Goal: Navigation & Orientation: Find specific page/section

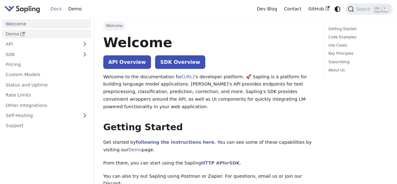
click at [43, 36] on link "Demo" at bounding box center [46, 34] width 89 height 9
